Goal: Task Accomplishment & Management: Use online tool/utility

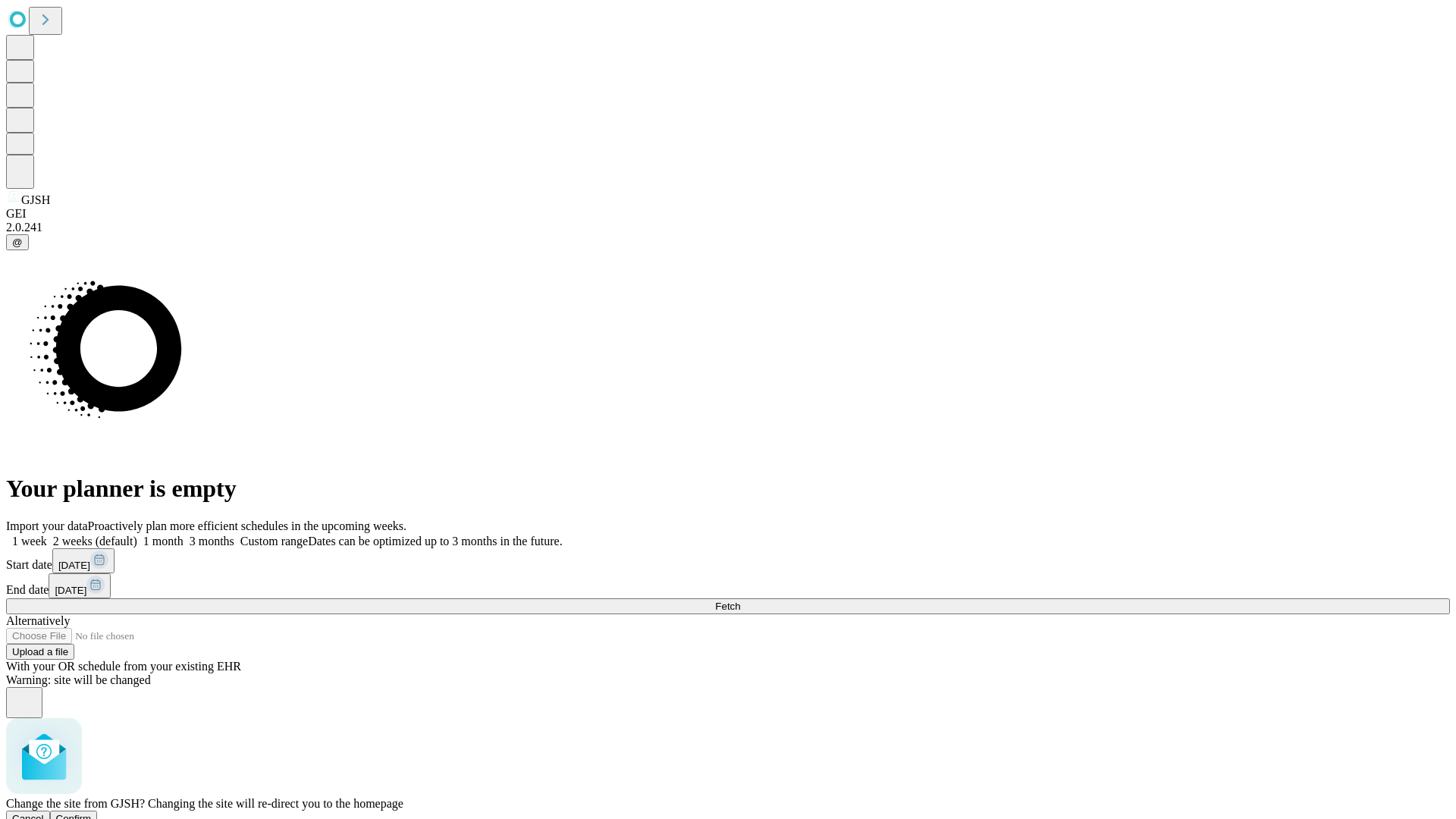
click at [92, 813] on span "Confirm" at bounding box center [74, 818] width 36 height 12
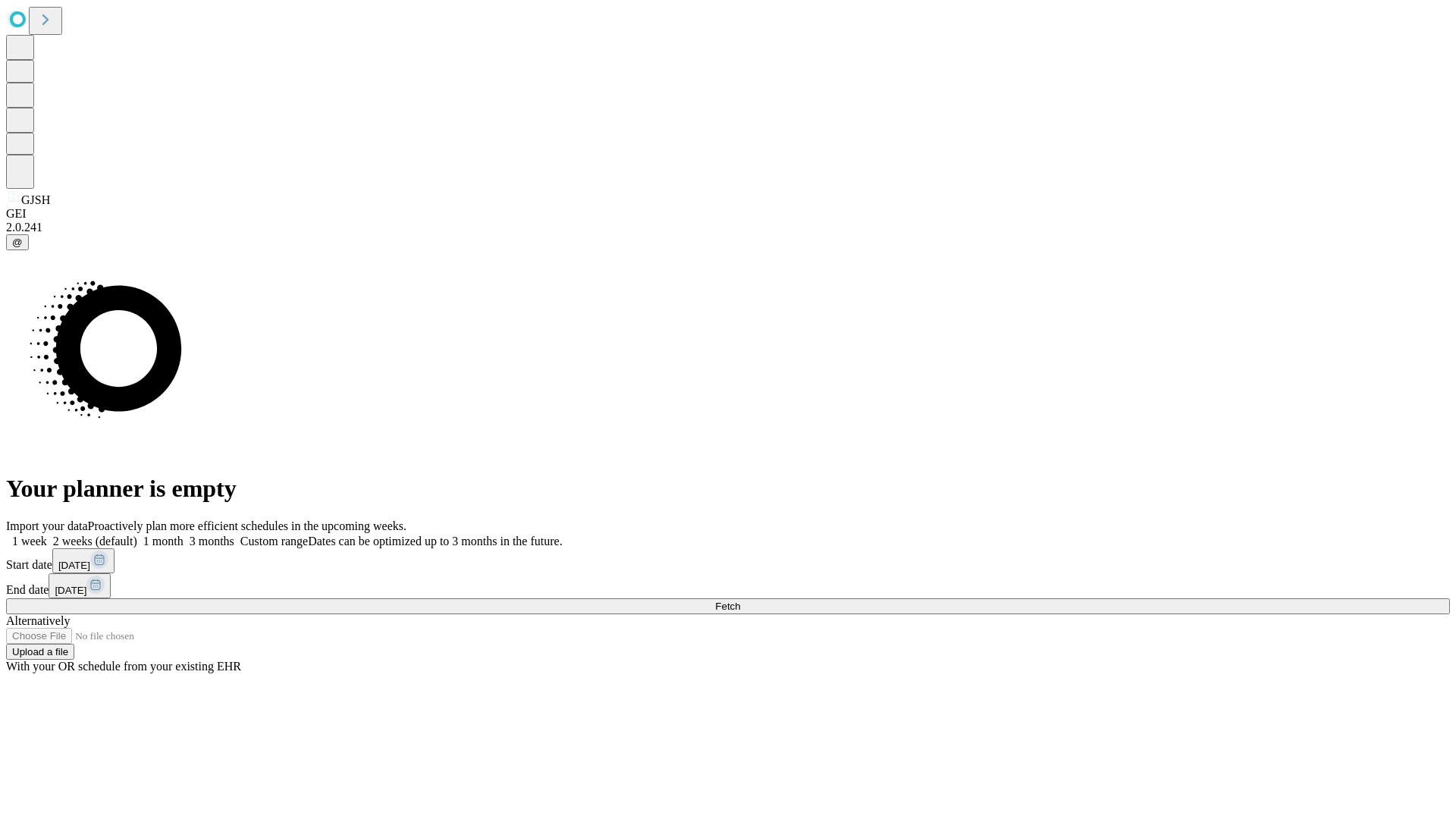
click at [137, 535] on label "2 weeks (default)" at bounding box center [92, 541] width 91 height 13
click at [740, 601] on span "Fetch" at bounding box center [728, 606] width 25 height 12
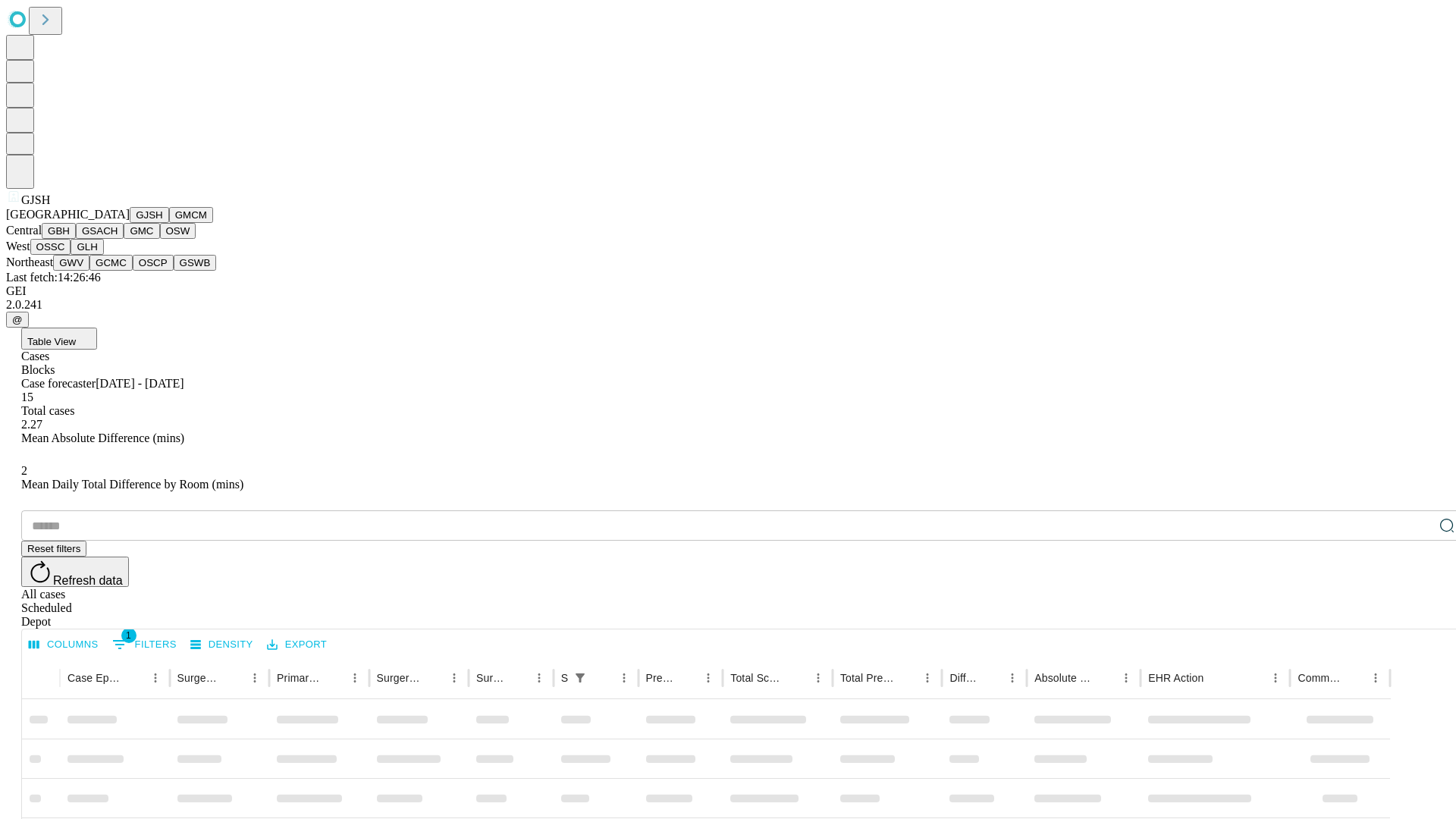
click at [170, 223] on button "GMCM" at bounding box center [191, 215] width 44 height 16
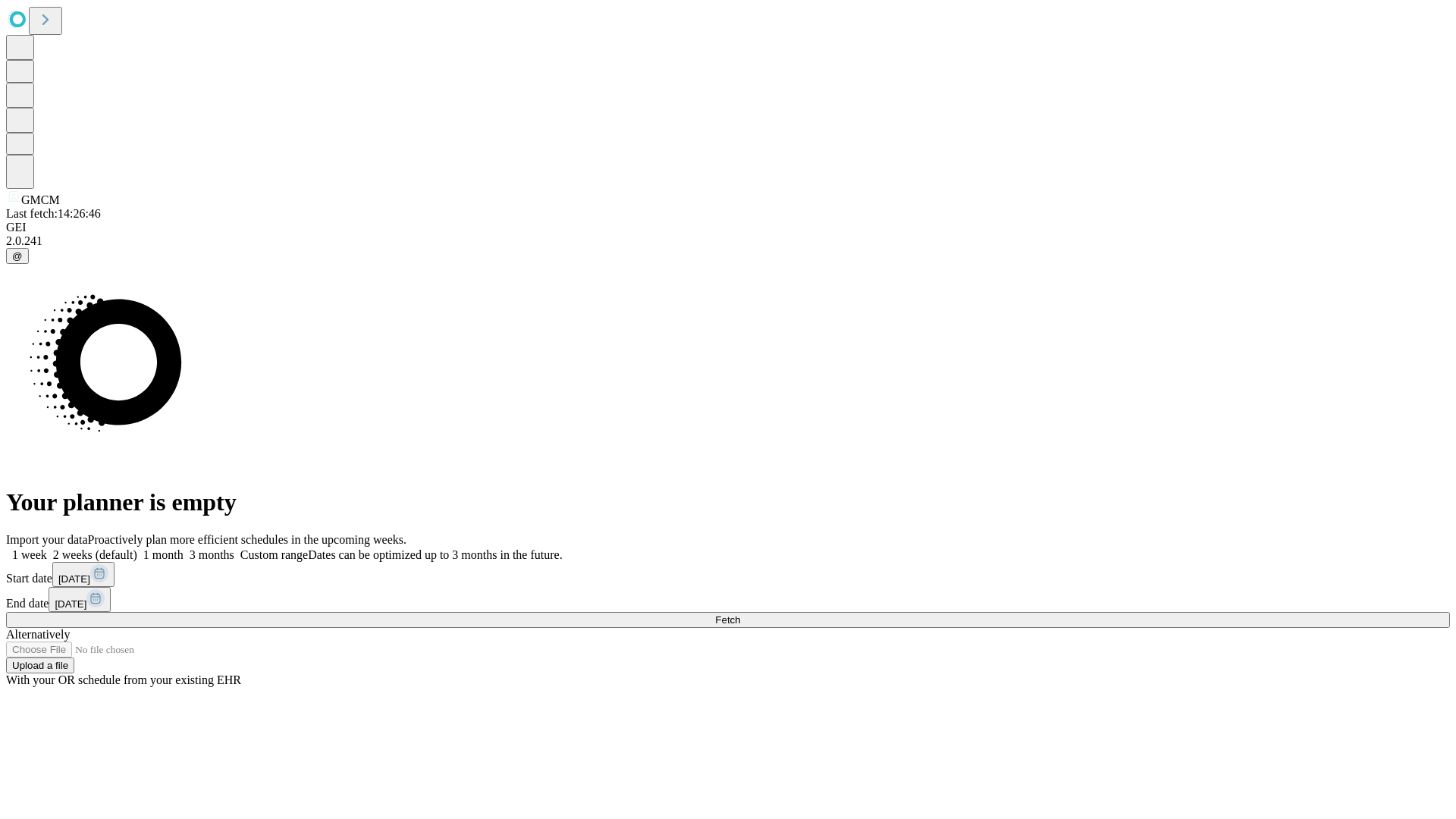
click at [137, 548] on label "2 weeks (default)" at bounding box center [92, 554] width 91 height 13
click at [740, 614] on span "Fetch" at bounding box center [728, 620] width 25 height 12
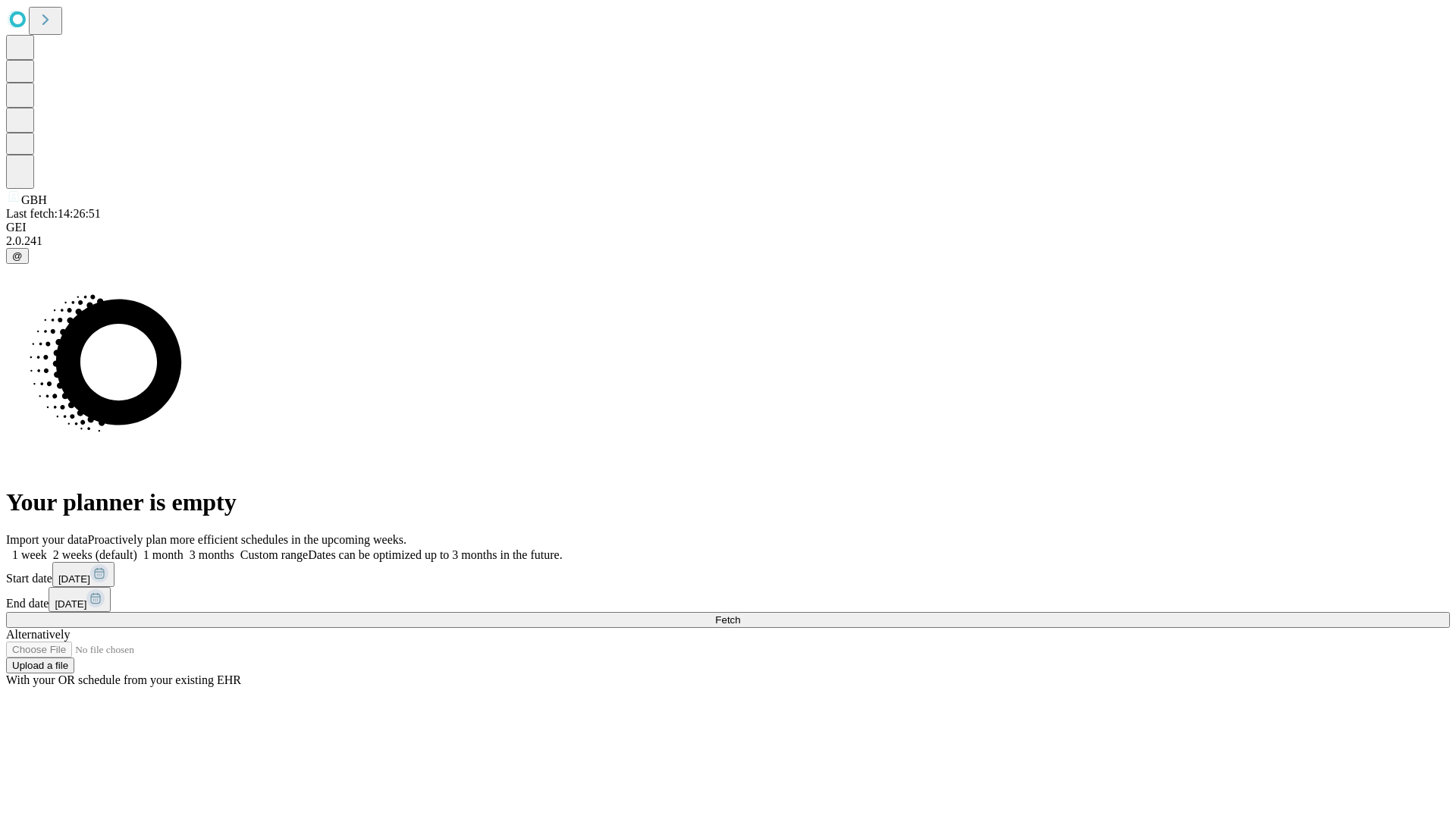
click at [740, 614] on span "Fetch" at bounding box center [728, 620] width 25 height 12
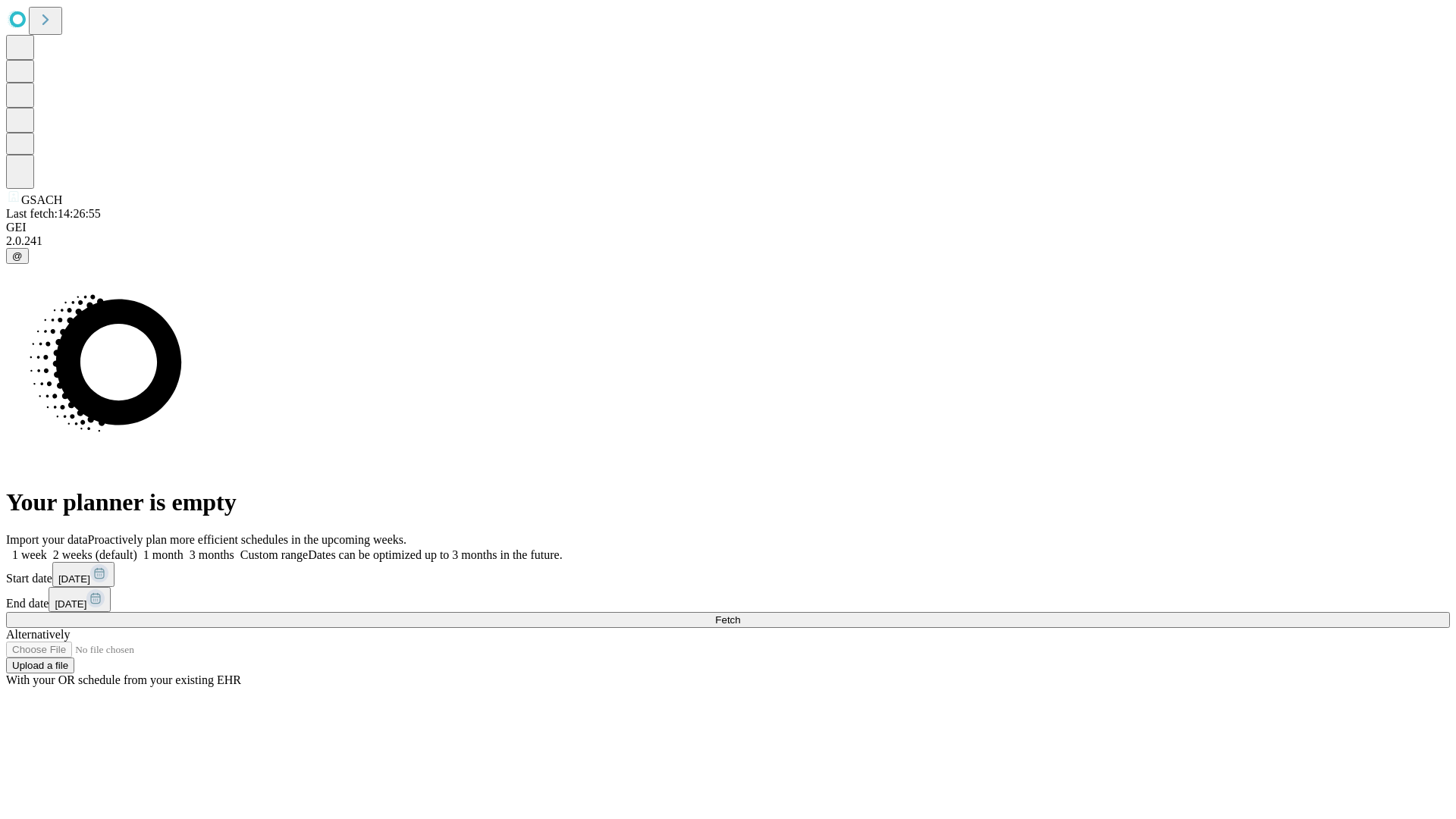
click at [137, 548] on label "2 weeks (default)" at bounding box center [92, 554] width 91 height 13
click at [740, 614] on span "Fetch" at bounding box center [728, 620] width 25 height 12
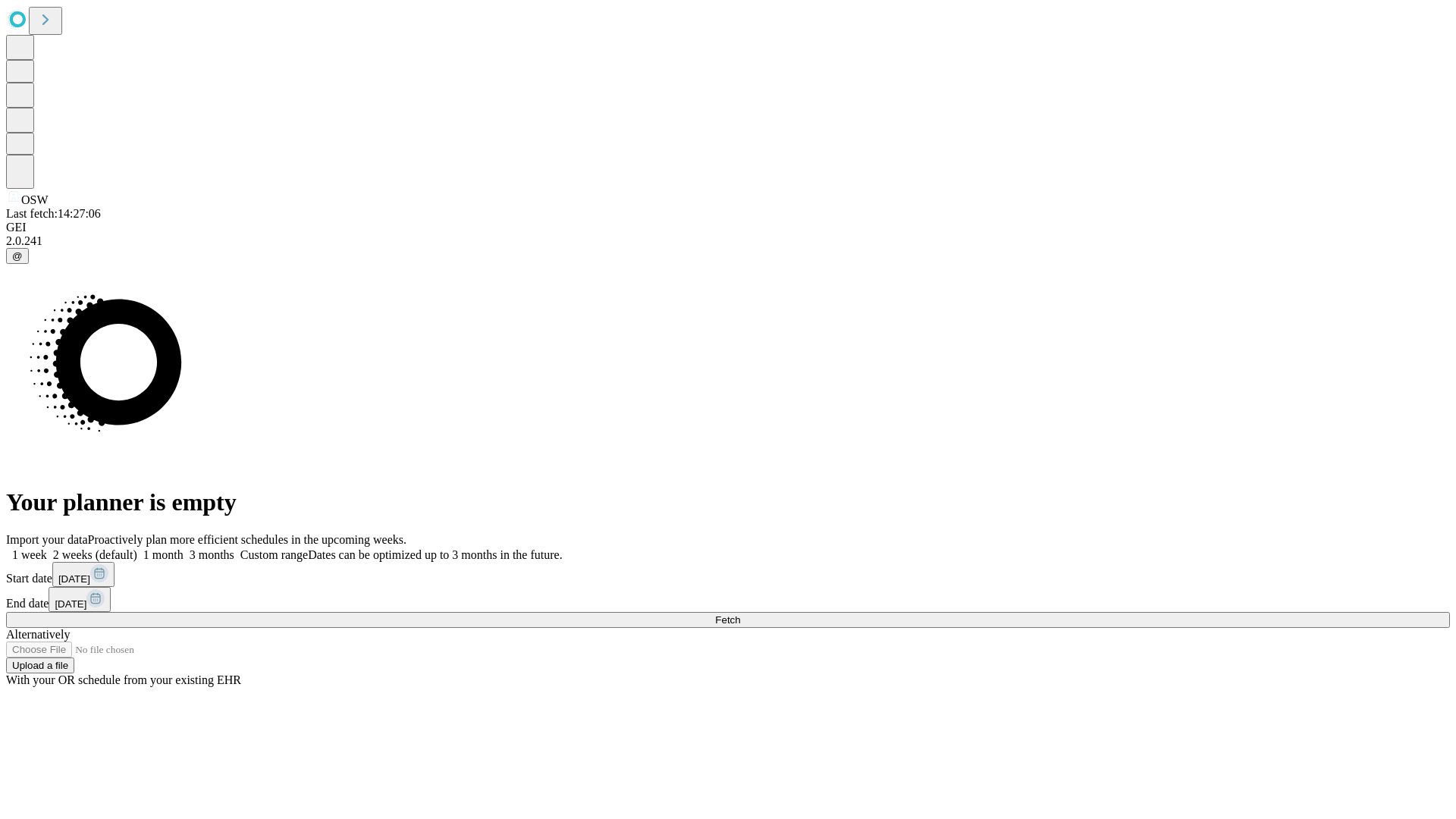
click at [137, 548] on label "2 weeks (default)" at bounding box center [92, 554] width 91 height 13
click at [740, 614] on span "Fetch" at bounding box center [728, 620] width 25 height 12
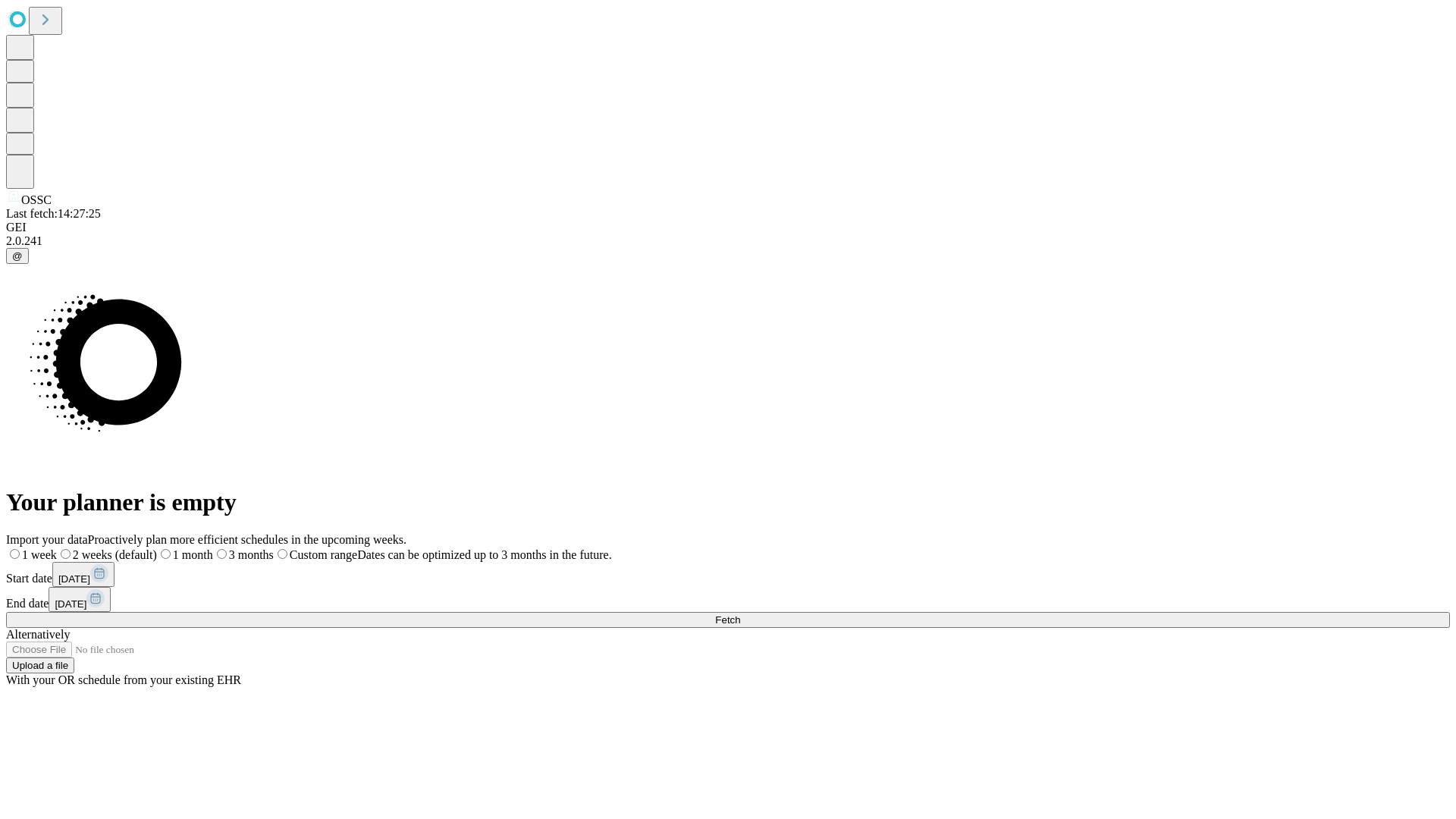
click at [157, 548] on label "2 weeks (default)" at bounding box center [107, 554] width 100 height 13
click at [740, 614] on span "Fetch" at bounding box center [728, 620] width 25 height 12
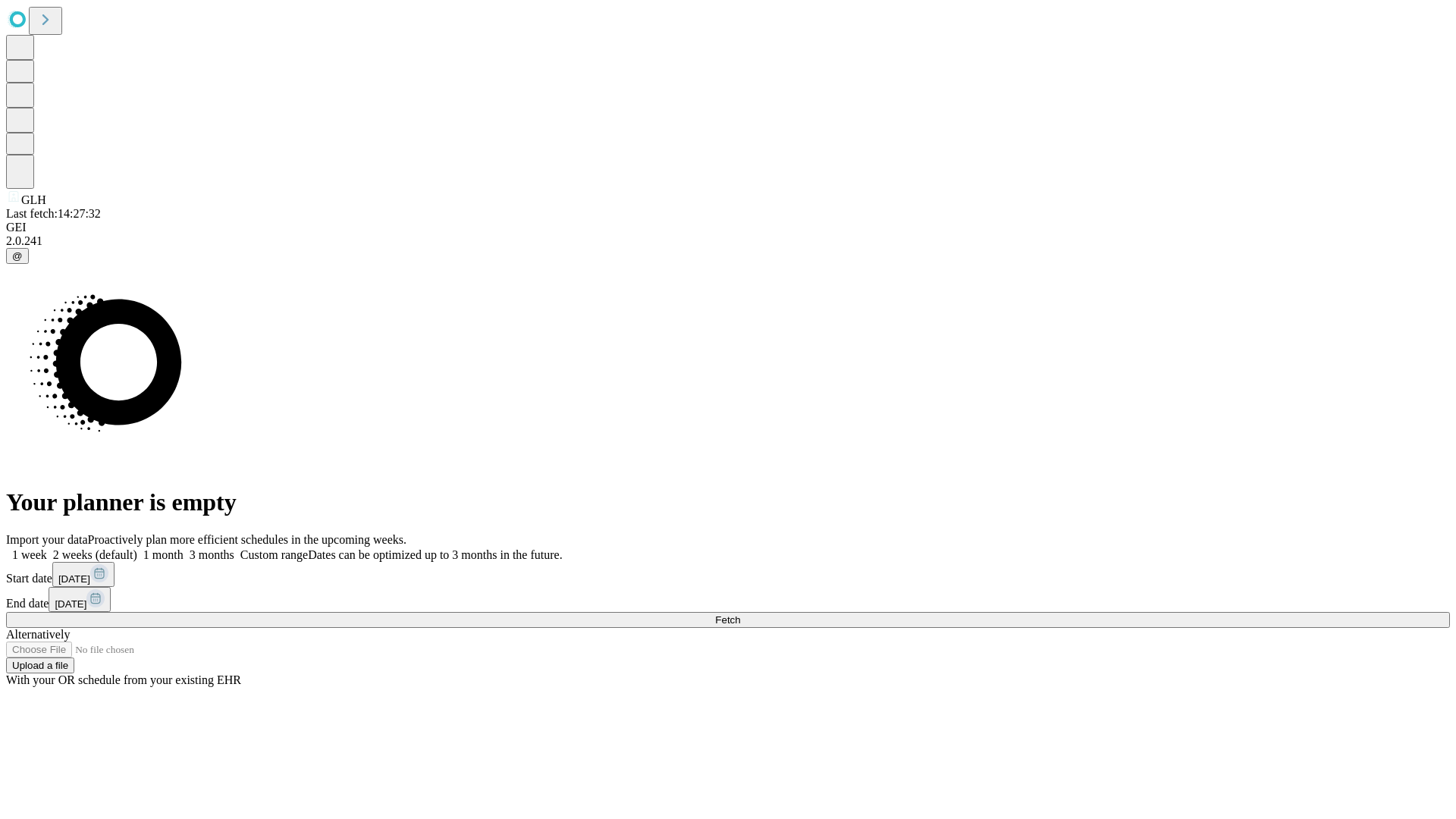
click at [137, 548] on label "2 weeks (default)" at bounding box center [92, 554] width 91 height 13
click at [740, 614] on span "Fetch" at bounding box center [728, 620] width 25 height 12
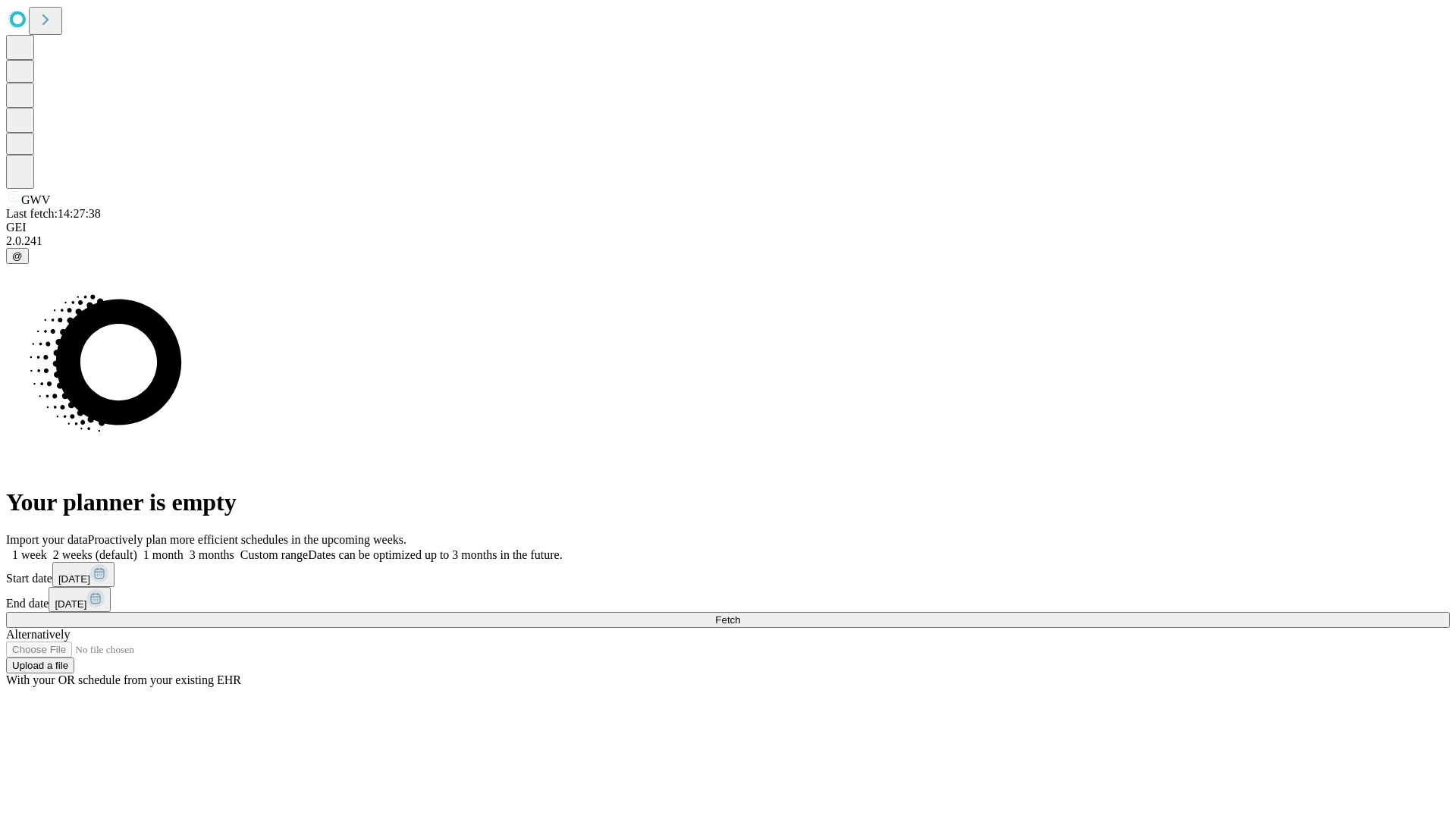
click at [740, 614] on span "Fetch" at bounding box center [728, 620] width 25 height 12
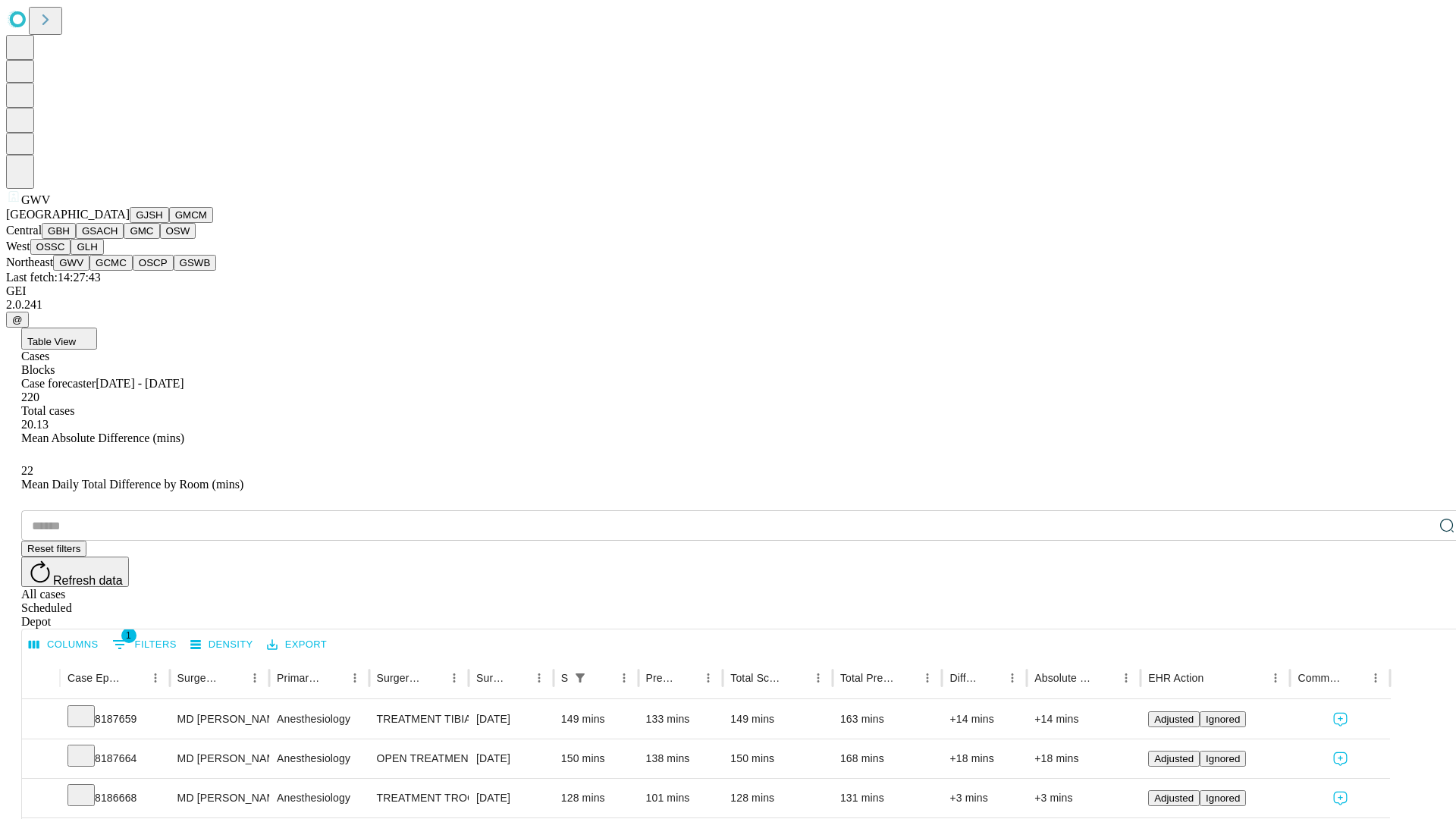
click at [118, 271] on button "GCMC" at bounding box center [111, 263] width 43 height 16
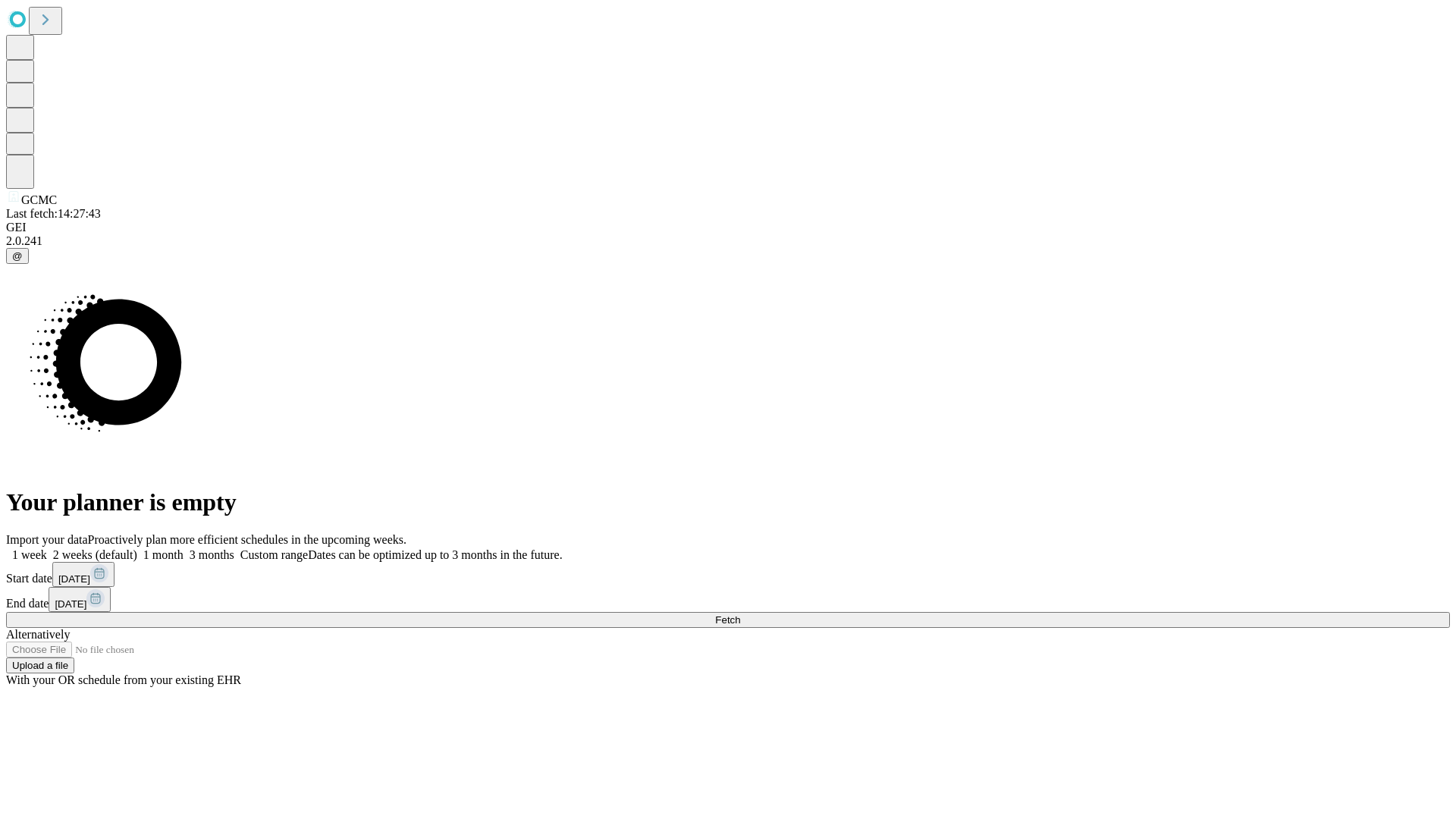
click at [137, 548] on label "2 weeks (default)" at bounding box center [92, 554] width 91 height 13
click at [740, 614] on span "Fetch" at bounding box center [728, 620] width 25 height 12
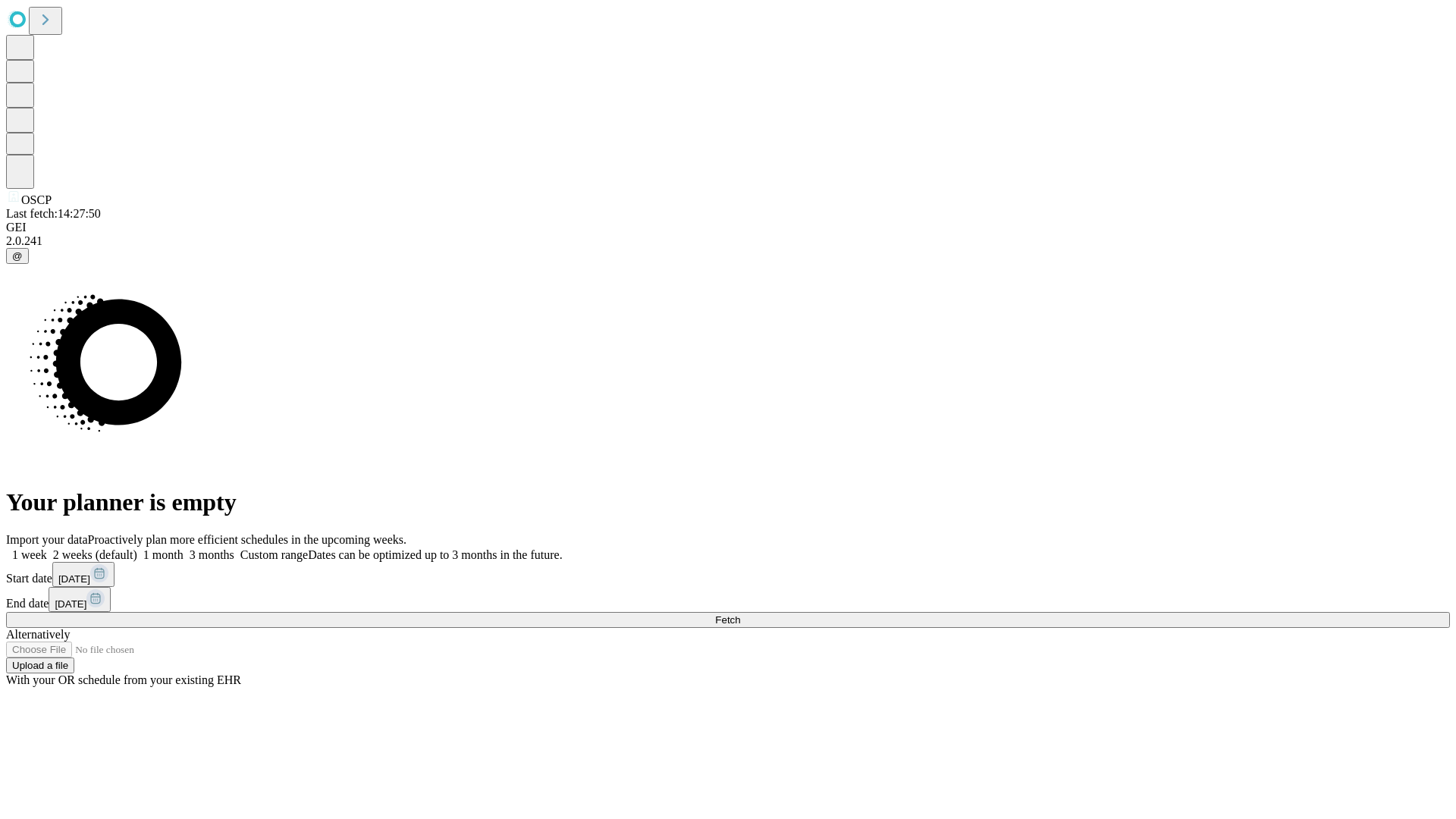
click at [740, 614] on span "Fetch" at bounding box center [728, 620] width 25 height 12
